Goal: Information Seeking & Learning: Learn about a topic

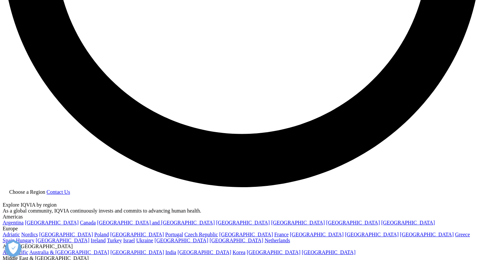
scroll to position [1341, 0]
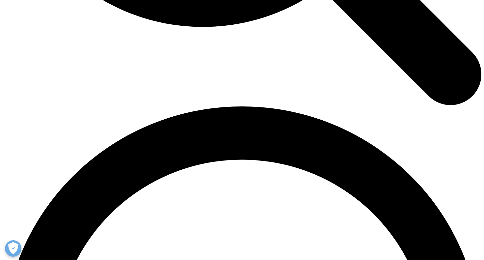
scroll to position [882, 0]
